Goal: Task Accomplishment & Management: Use online tool/utility

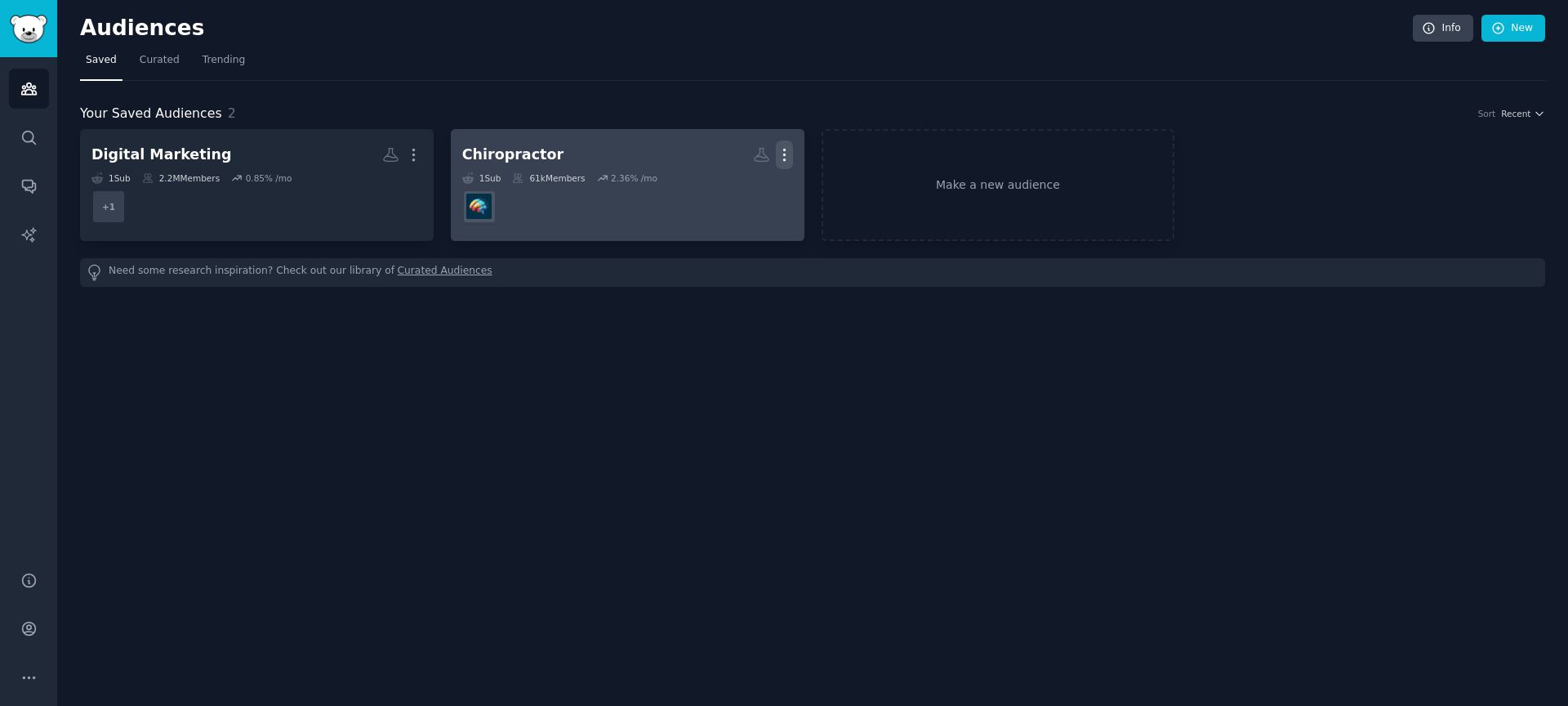
click at [786, 149] on icon "button" at bounding box center [784, 155] width 17 height 17
click at [745, 190] on p "Delete" at bounding box center [740, 189] width 38 height 17
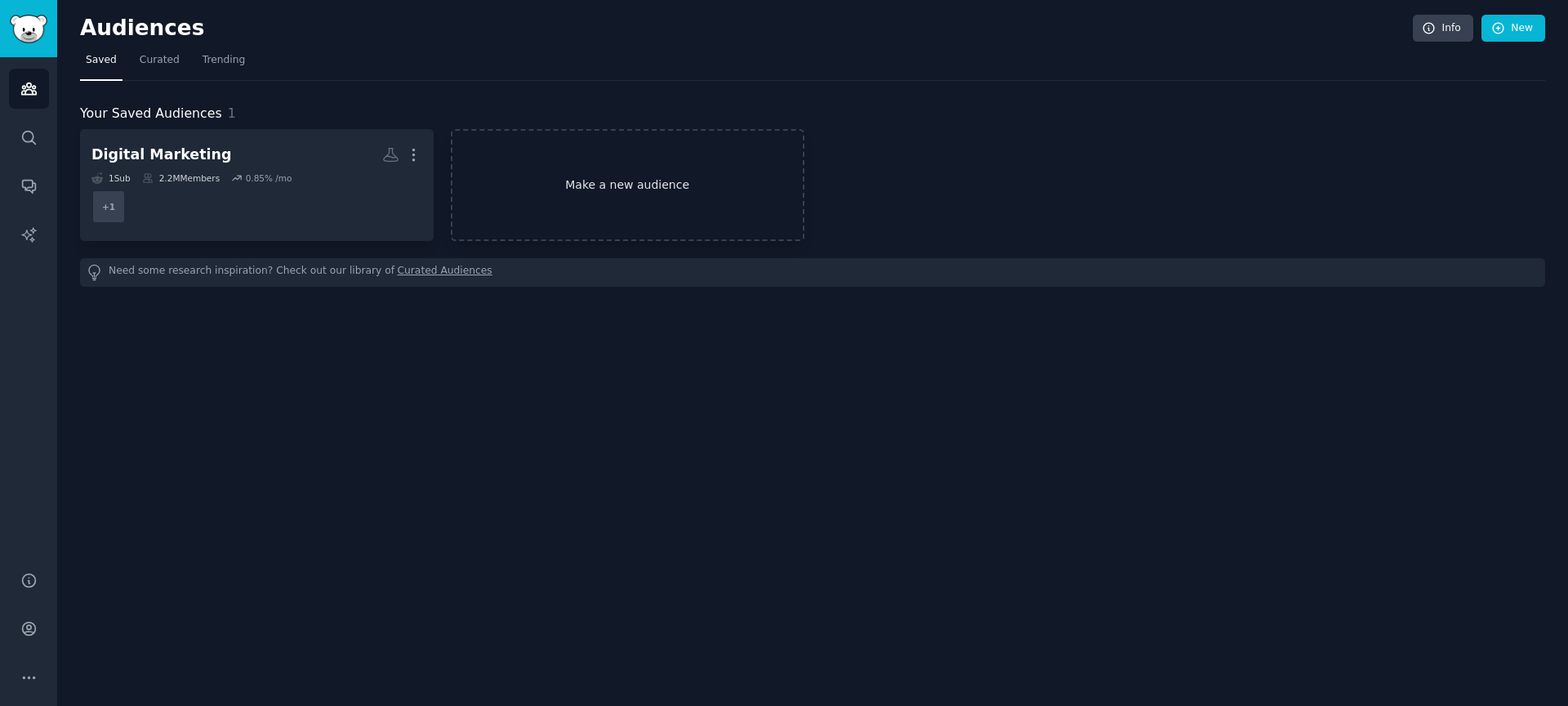
click at [634, 184] on link "Make a new audience" at bounding box center [628, 185] width 353 height 112
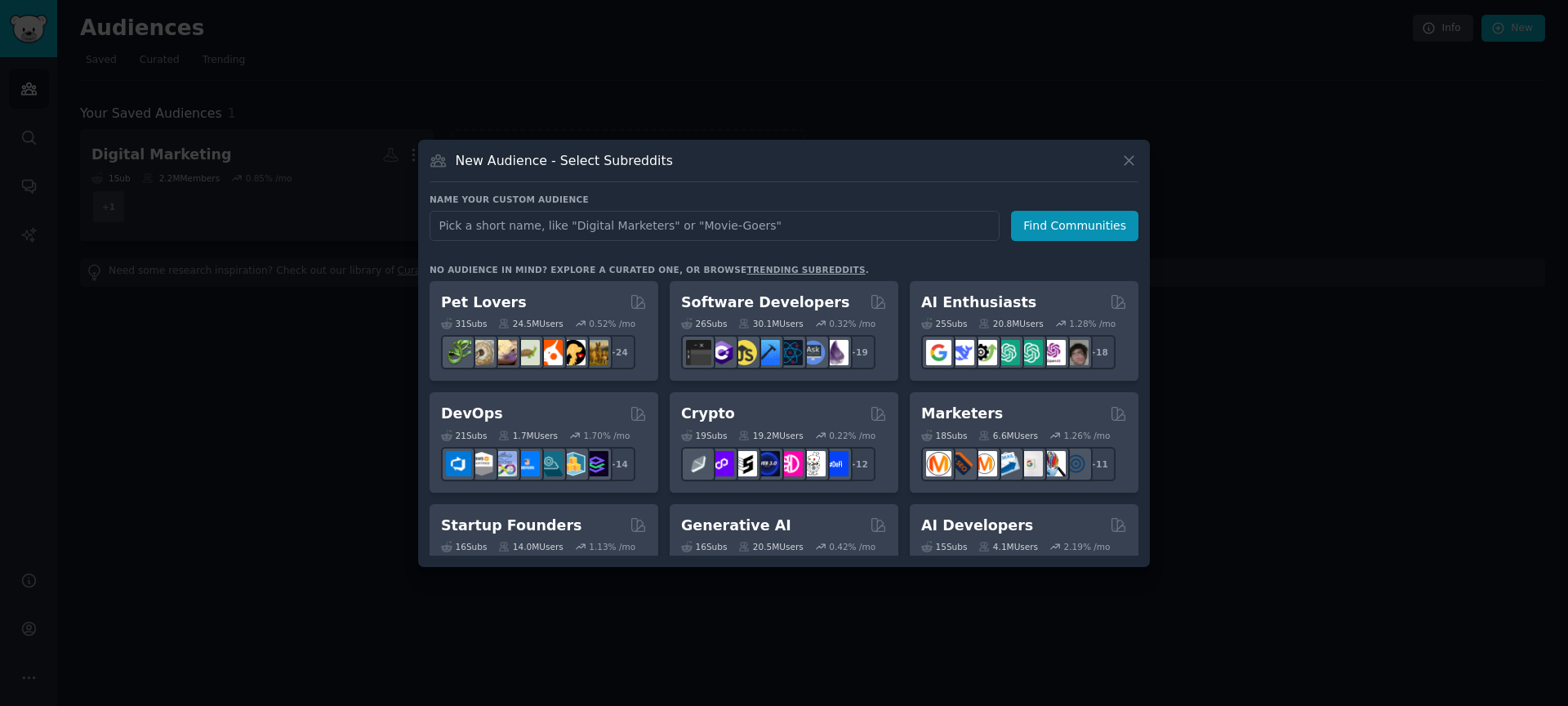
click at [533, 227] on input "text" at bounding box center [715, 225] width 570 height 30
type input "dental"
click at [1043, 228] on button "Find Communities" at bounding box center [1074, 225] width 127 height 30
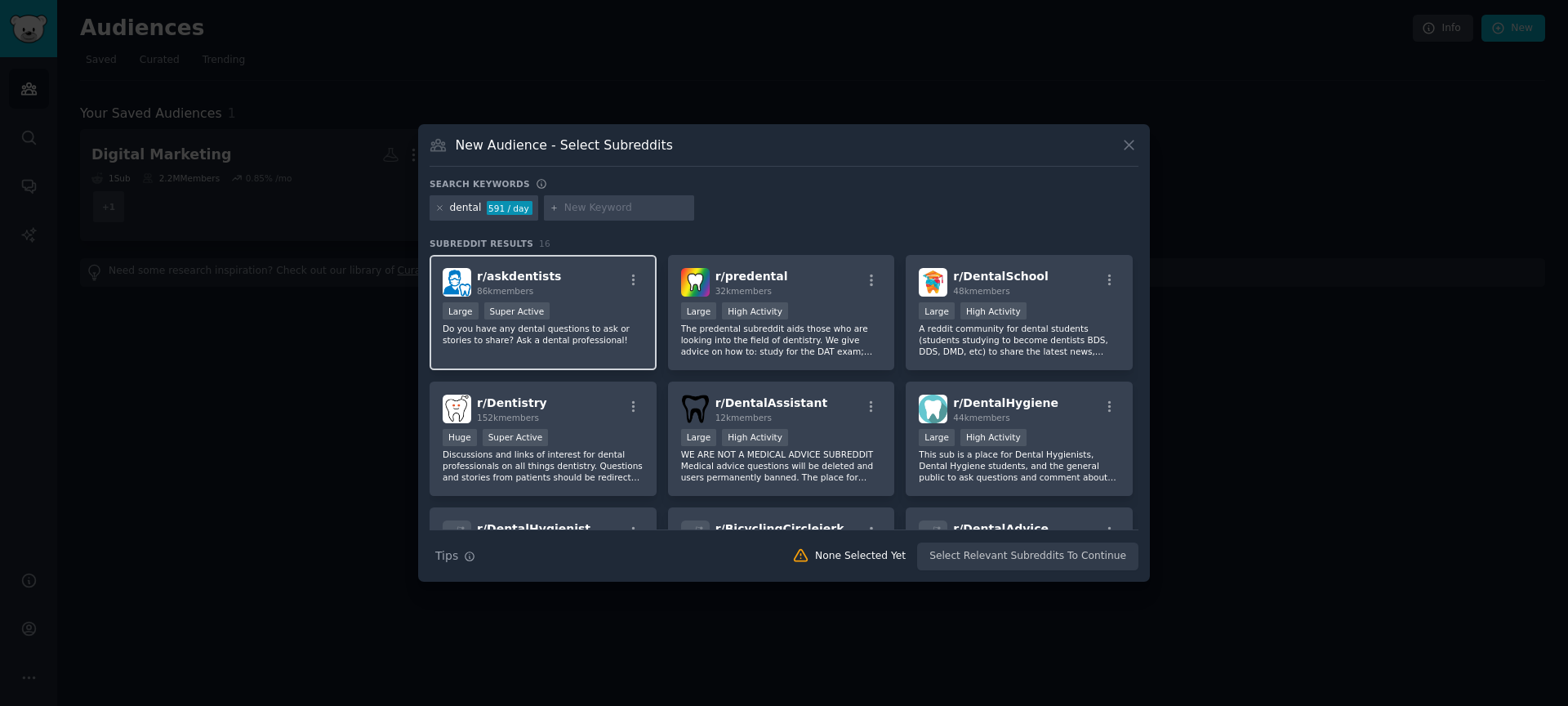
click at [519, 281] on span "r/ askdentists" at bounding box center [519, 276] width 84 height 13
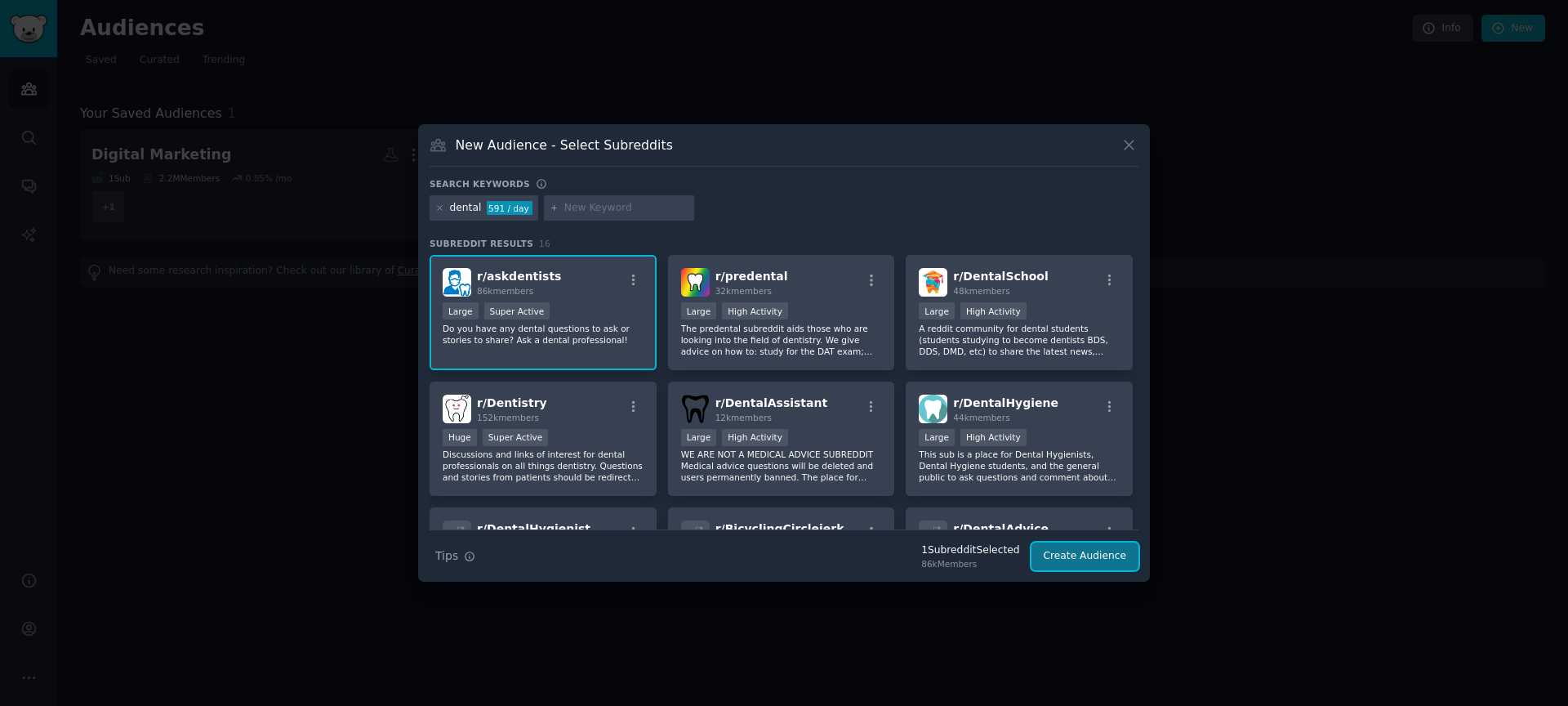
click at [1076, 560] on button "Create Audience" at bounding box center [1085, 556] width 108 height 28
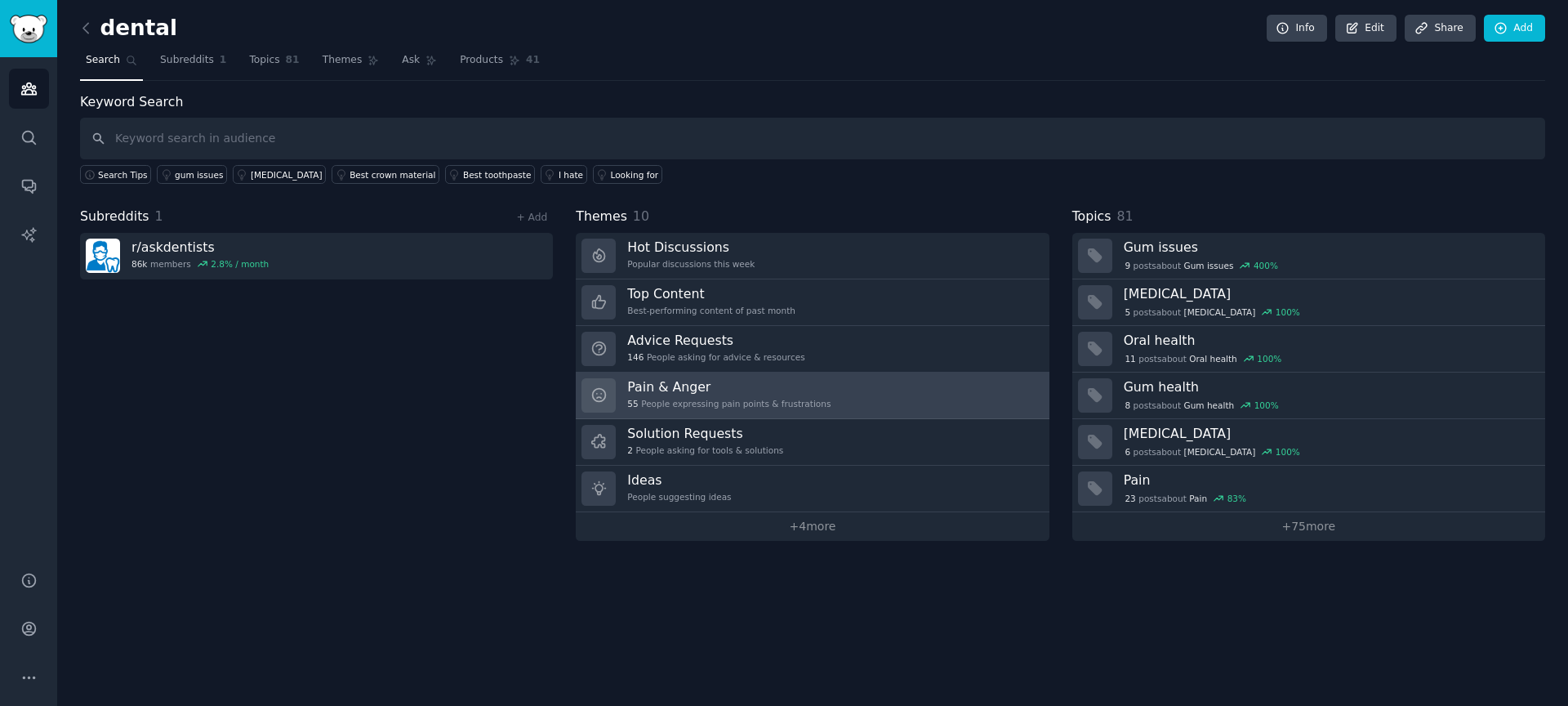
click at [672, 399] on div "55 People expressing pain points & frustrations" at bounding box center [728, 404] width 203 height 12
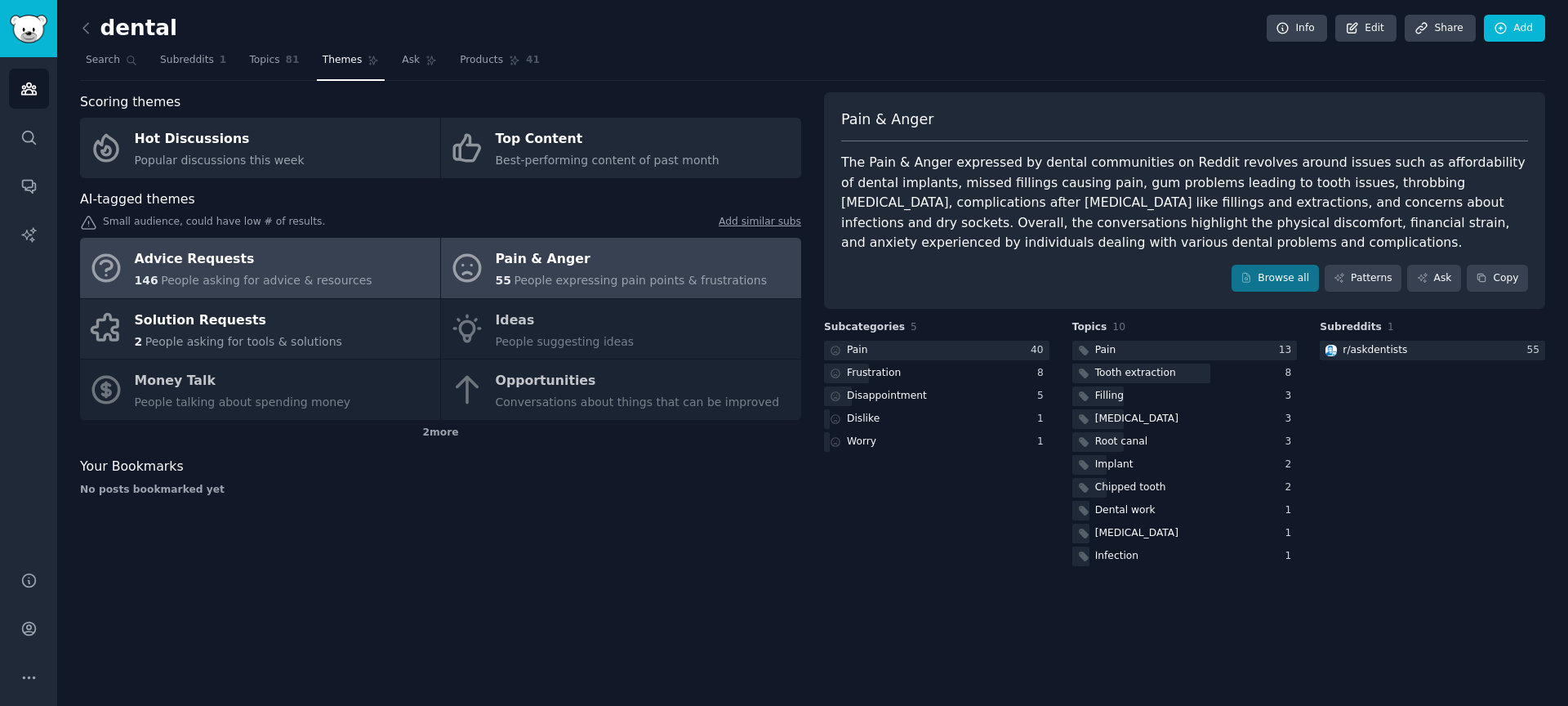
click at [285, 277] on span "People asking for advice & resources" at bounding box center [266, 280] width 210 height 13
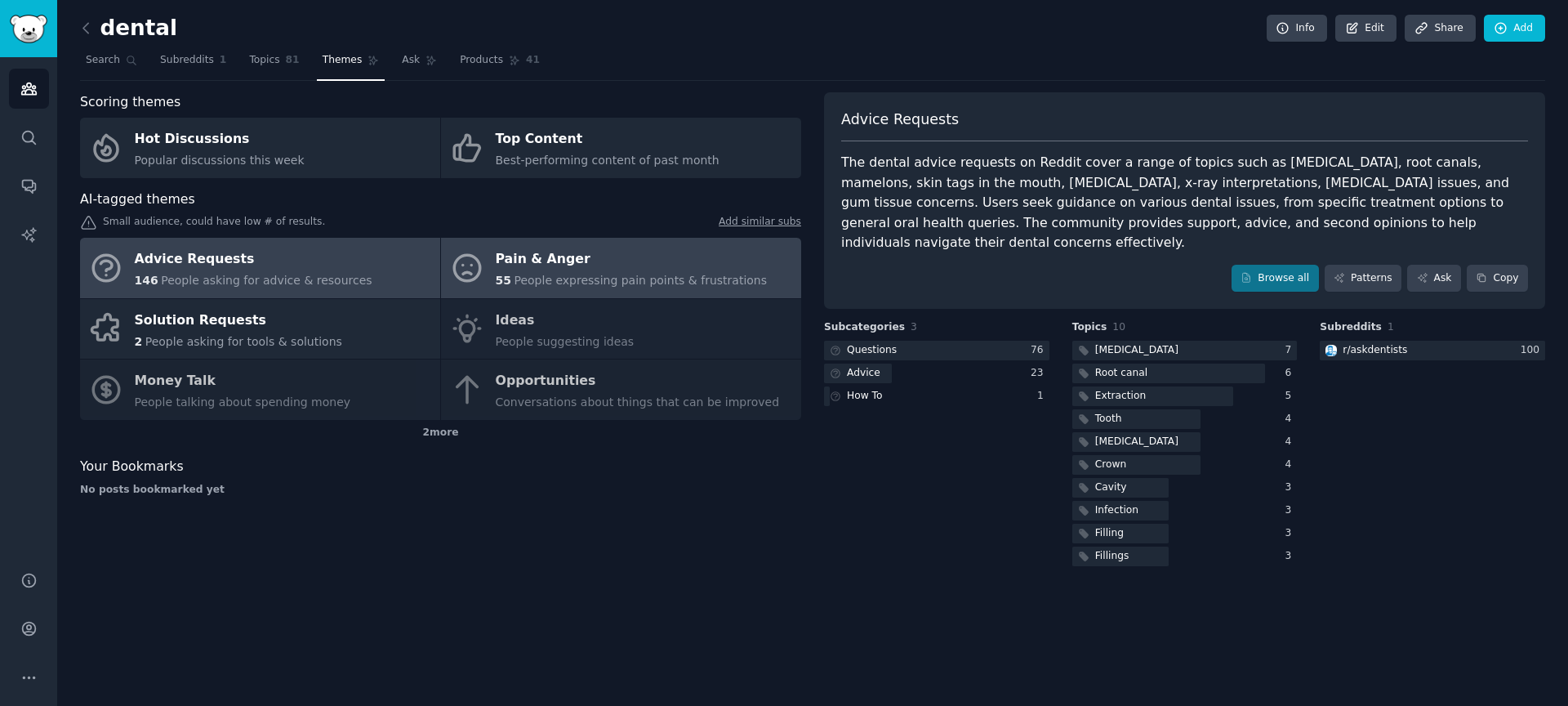
click at [606, 277] on span "People expressing pain points & frustrations" at bounding box center [640, 280] width 253 height 13
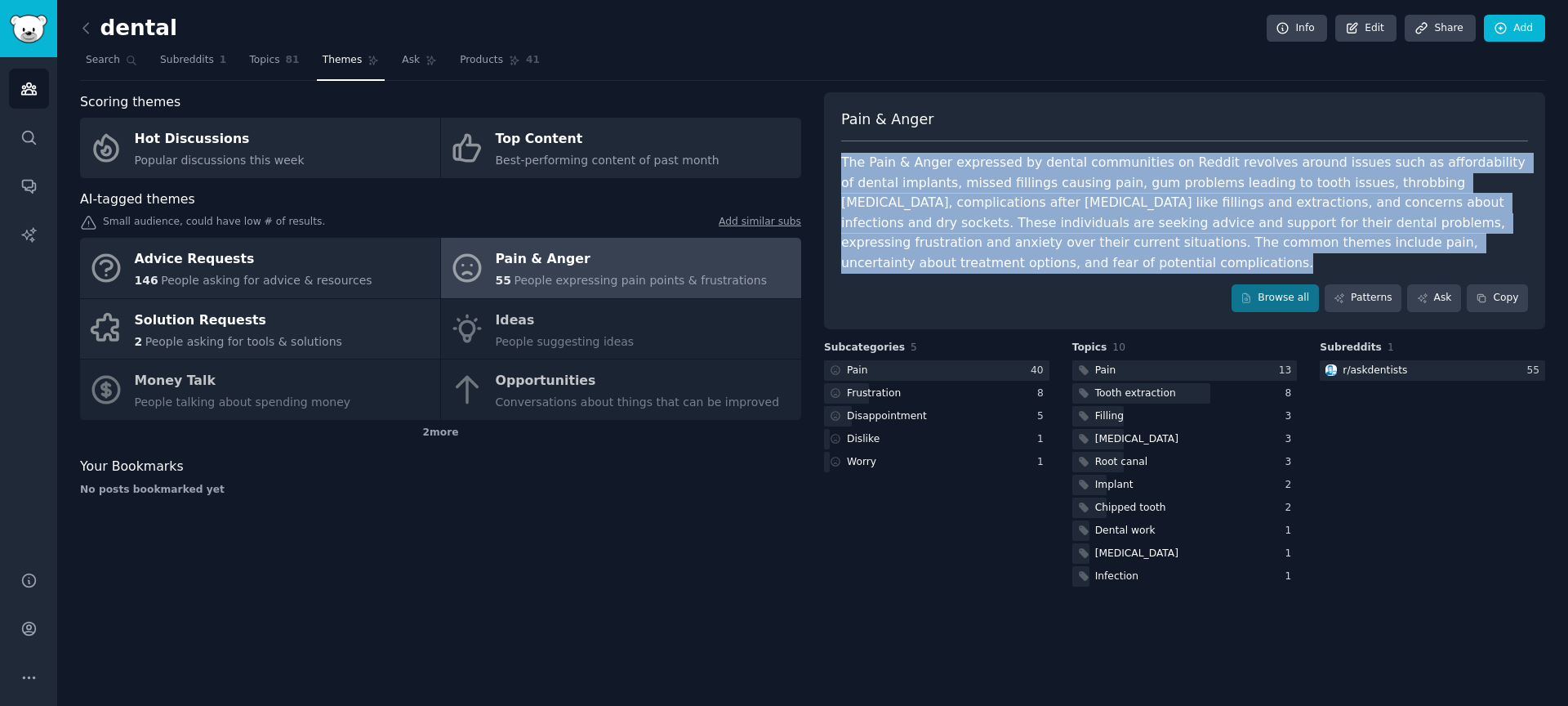
drag, startPoint x: 1482, startPoint y: 242, endPoint x: 844, endPoint y: 164, distance: 642.8
click at [844, 164] on div "The Pain & Anger expressed by dental communities on Reddit revolves around issu…" at bounding box center [1185, 213] width 687 height 120
copy div "The Pain & Anger expressed by dental communities on Reddit revolves around issu…"
